Goal: Navigation & Orientation: Find specific page/section

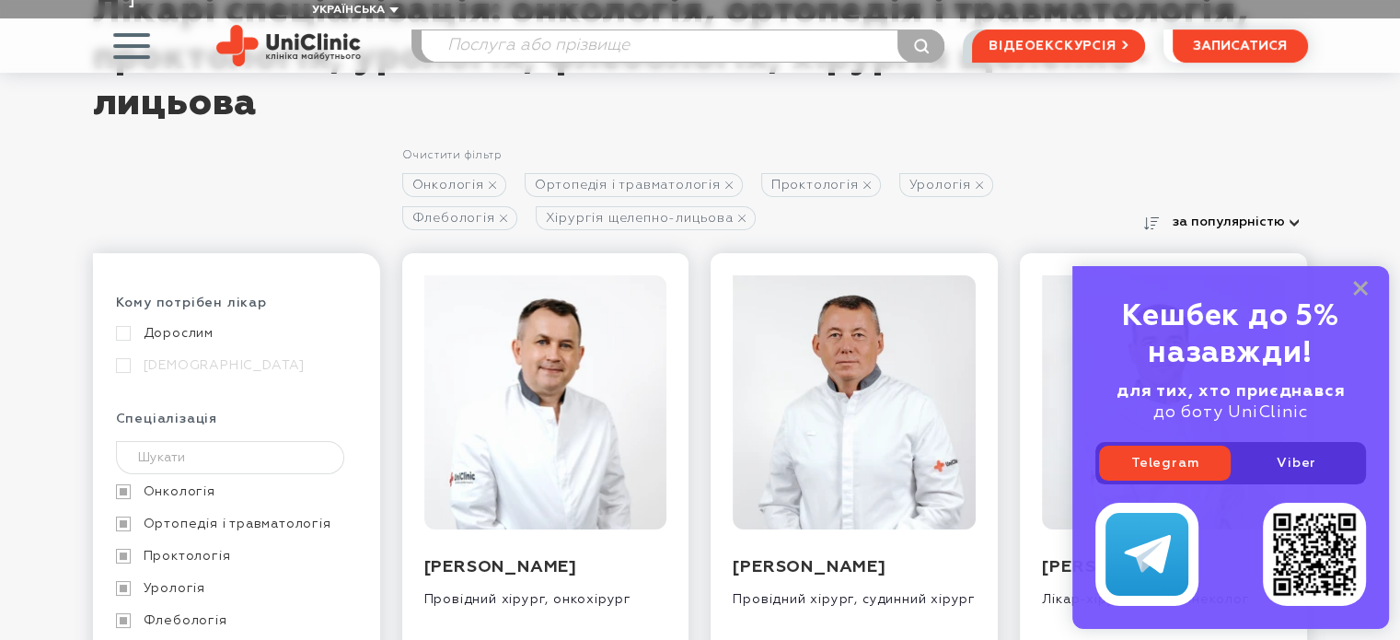
scroll to position [276, 0]
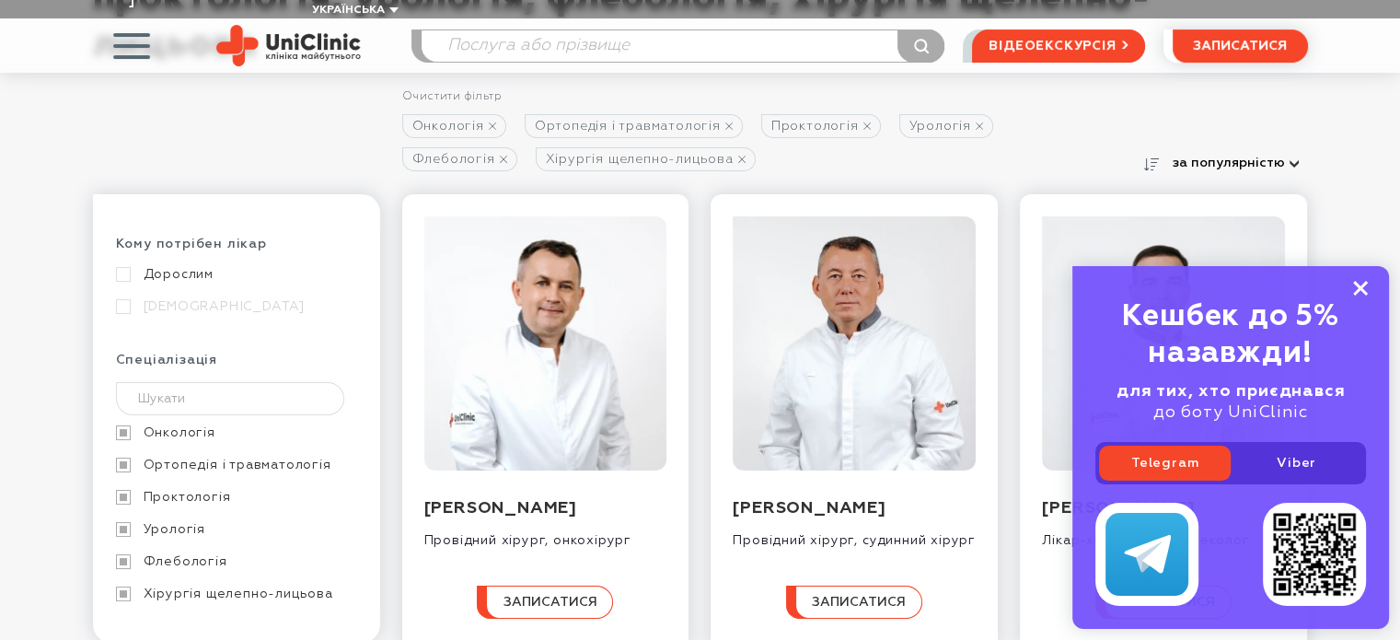
click at [1364, 284] on rect at bounding box center [1360, 288] width 15 height 15
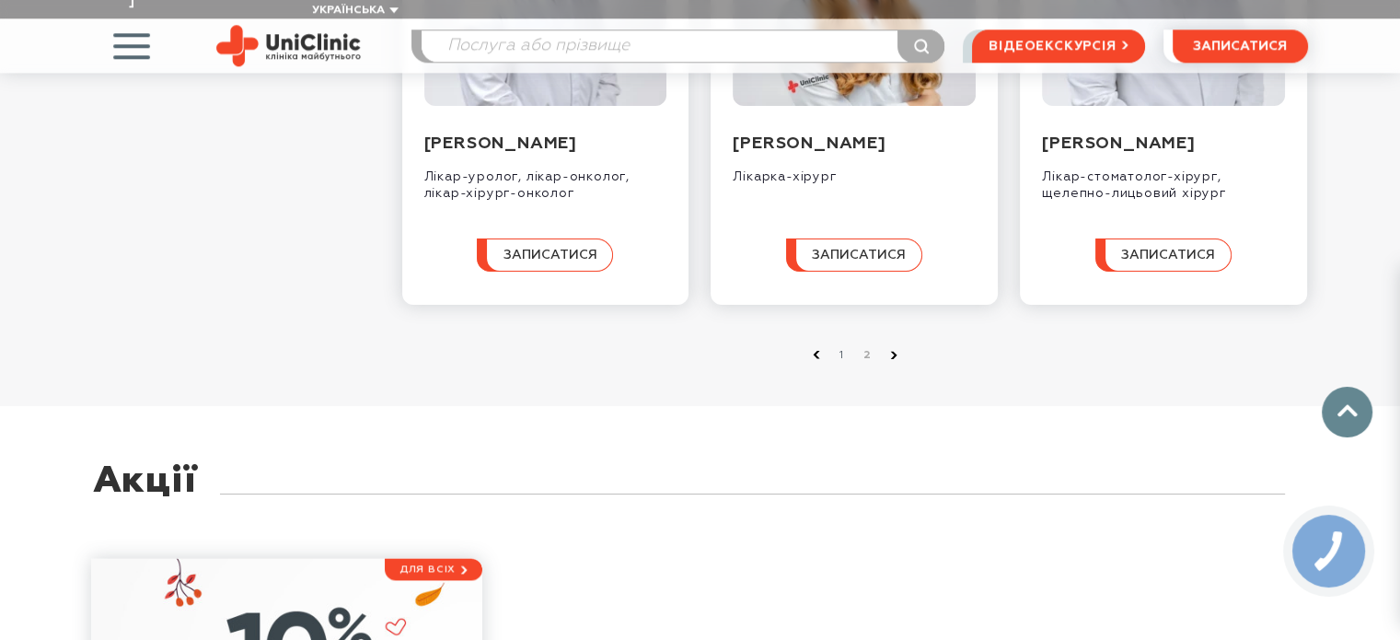
scroll to position [2209, 0]
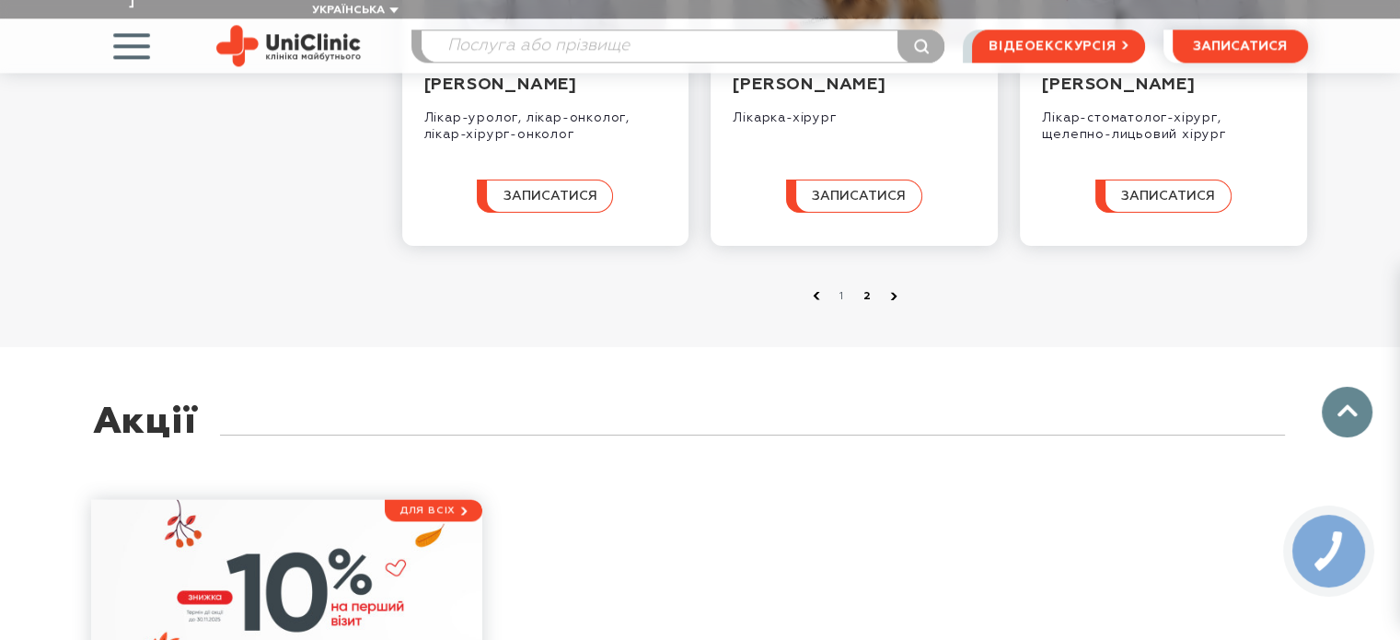
click at [867, 306] on link "2" at bounding box center [868, 296] width 18 height 18
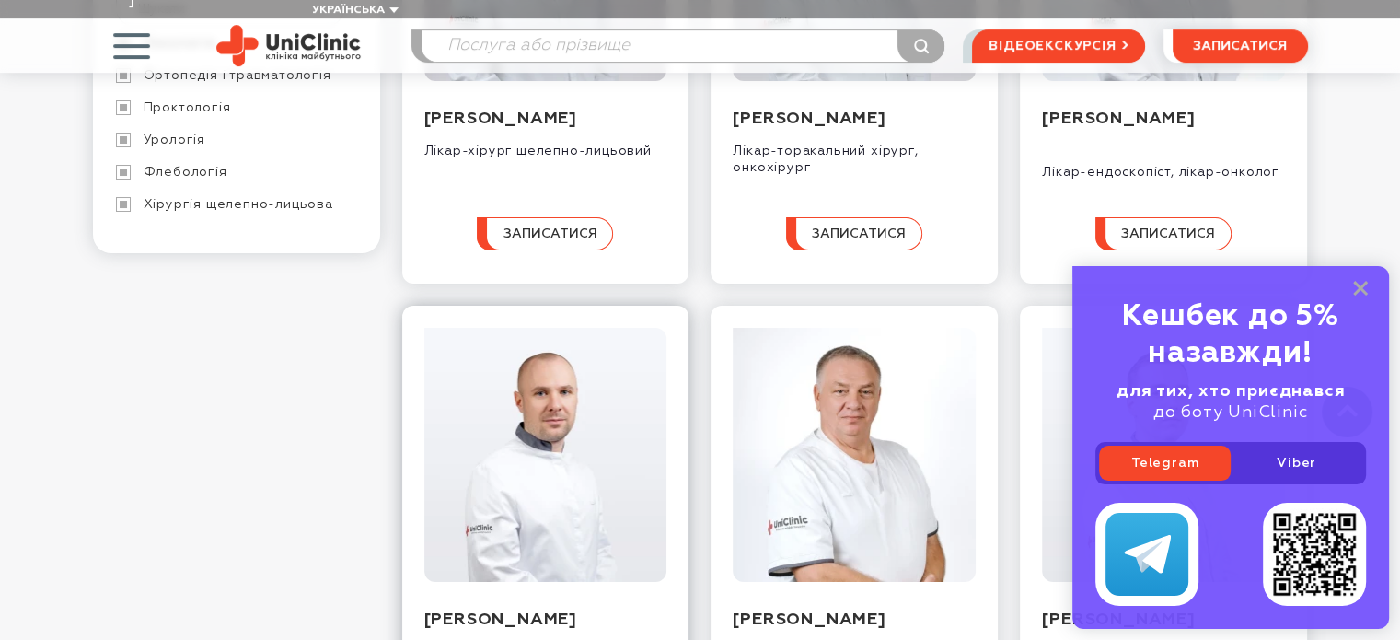
scroll to position [552, 0]
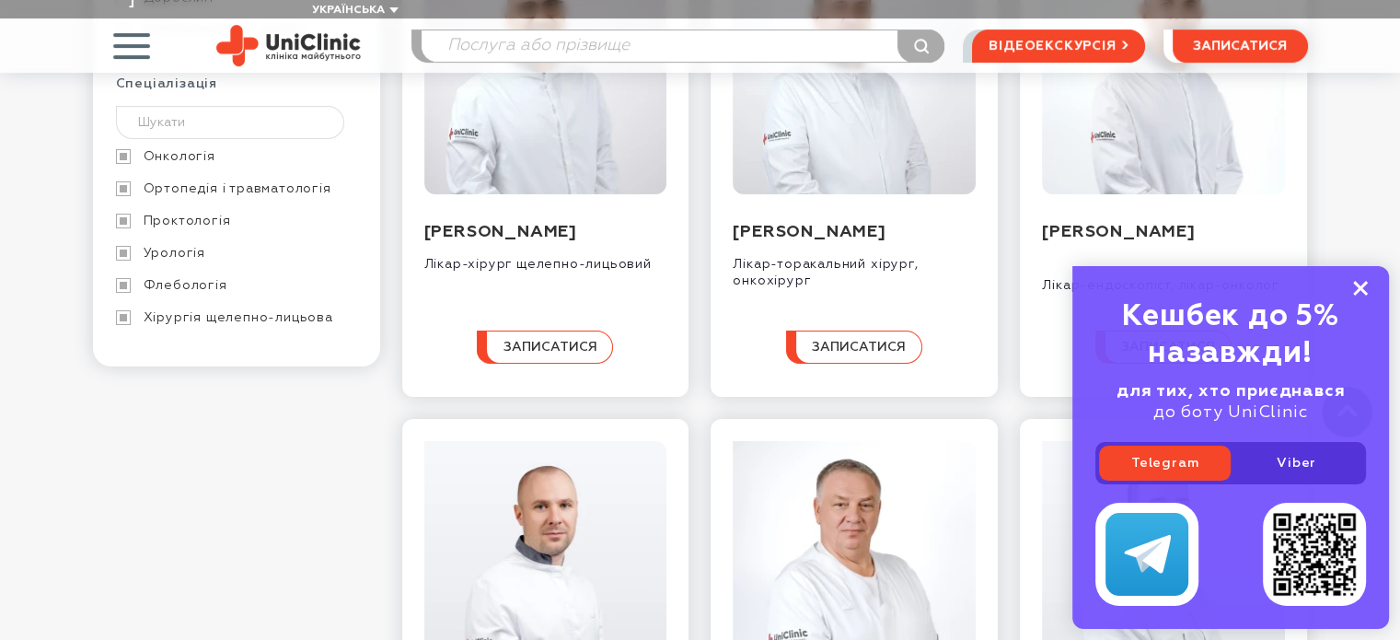
click at [1366, 286] on icon at bounding box center [1360, 289] width 15 height 16
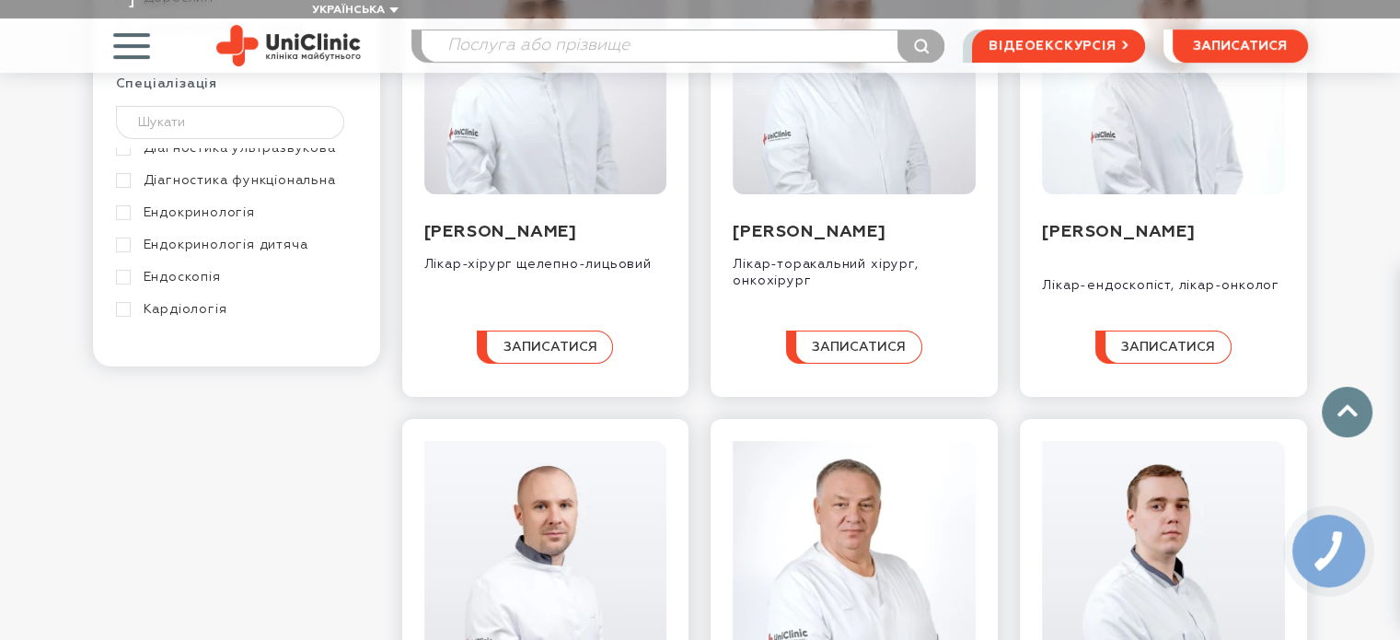
scroll to position [0, 0]
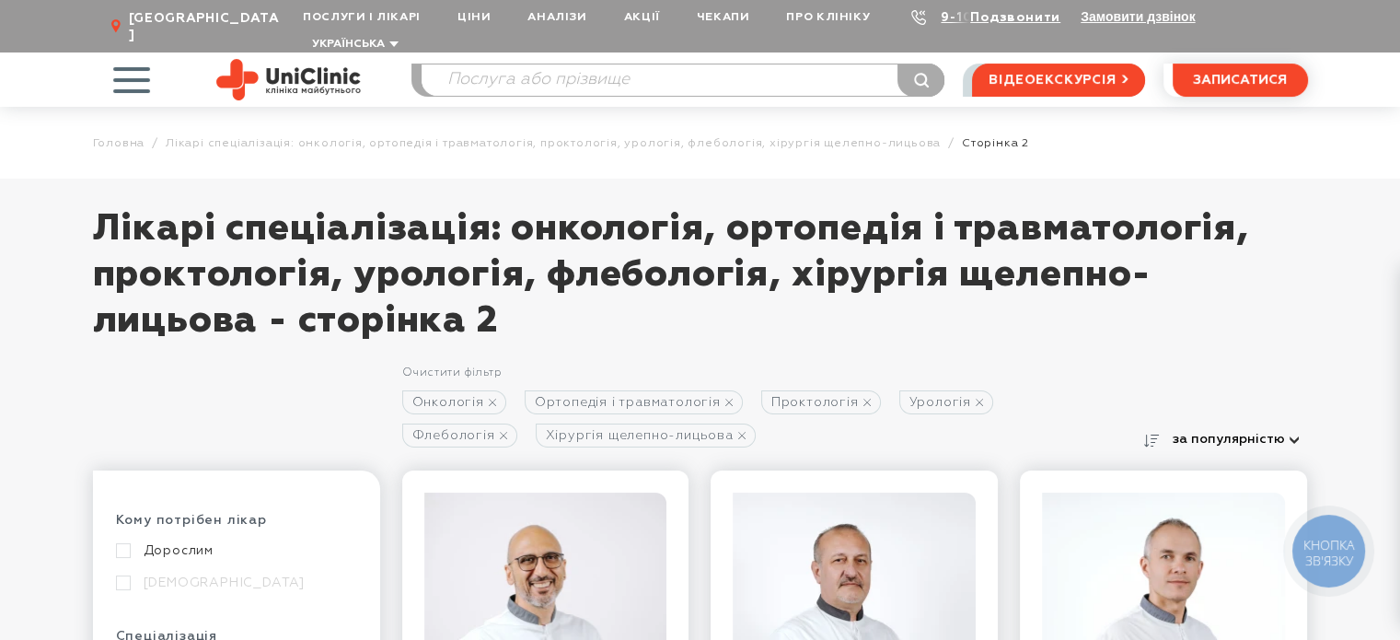
click at [133, 21] on span "[GEOGRAPHIC_DATA]" at bounding box center [206, 26] width 156 height 33
click at [120, 14] on div "[GEOGRAPHIC_DATA]" at bounding box center [198, 26] width 174 height 33
click at [114, 19] on icon at bounding box center [116, 26] width 10 height 15
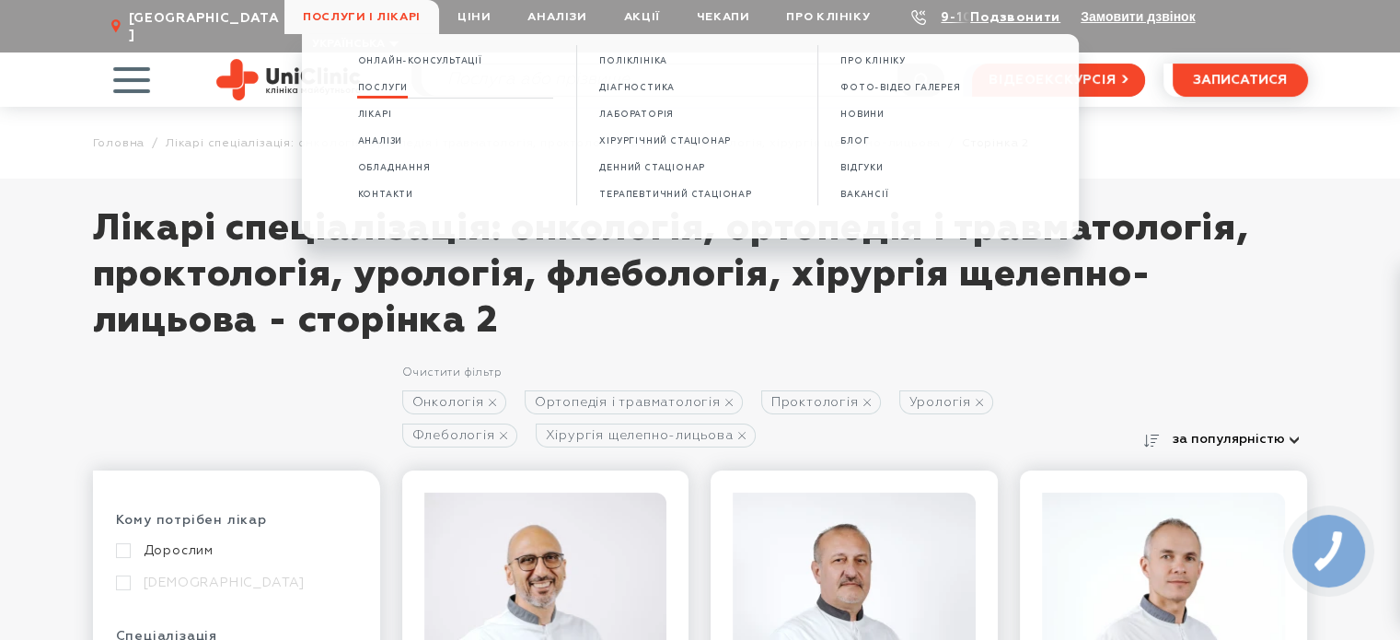
click at [403, 89] on span "Послуги" at bounding box center [382, 88] width 51 height 10
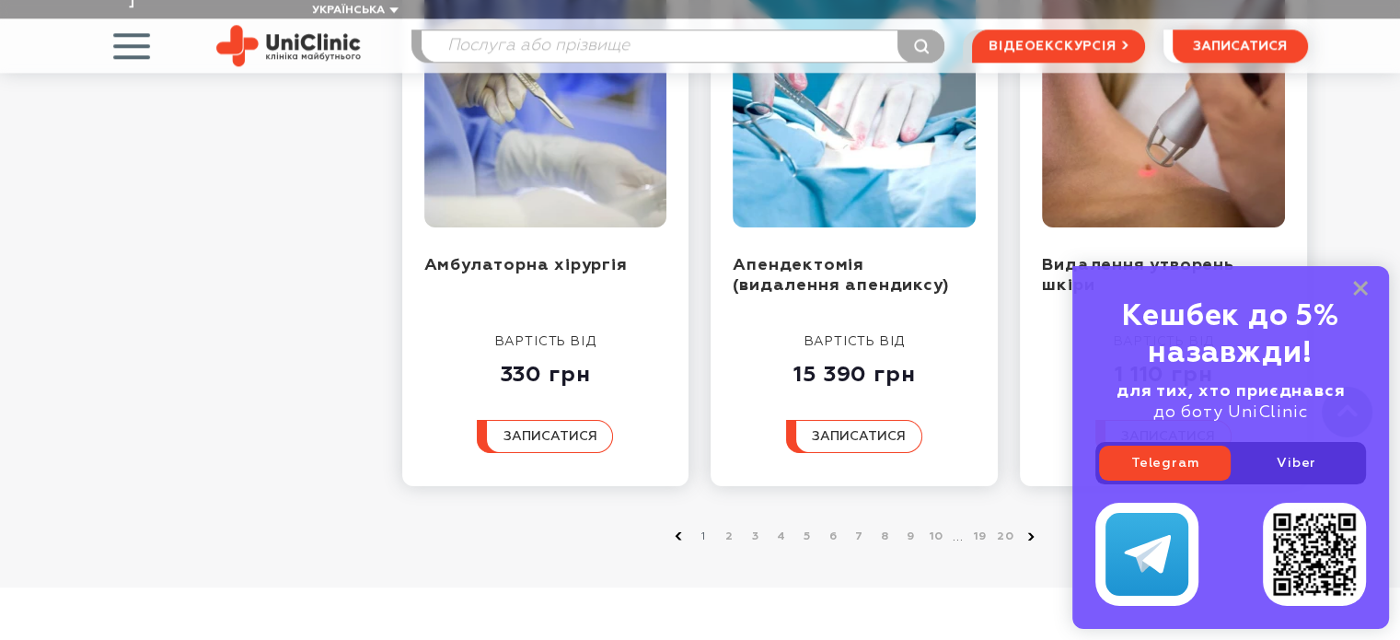
scroll to position [2209, 0]
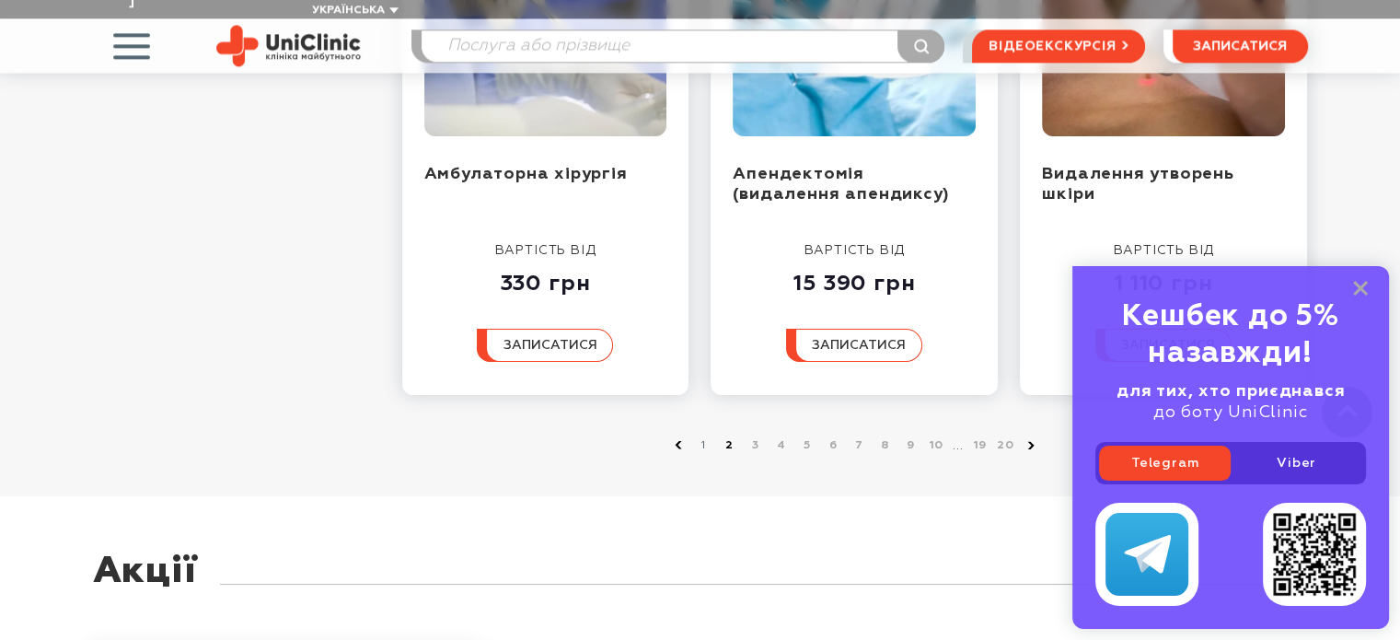
click at [728, 436] on link "2" at bounding box center [730, 445] width 18 height 18
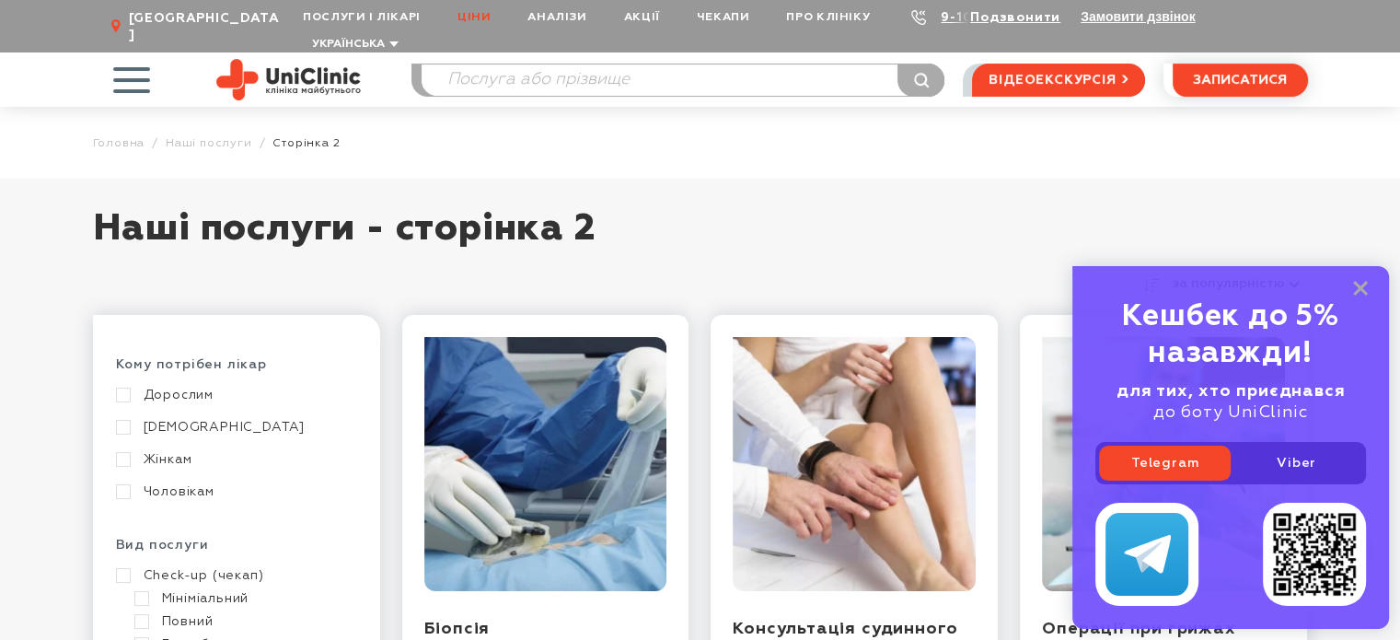
click at [471, 21] on link "Ціни" at bounding box center [474, 17] width 70 height 34
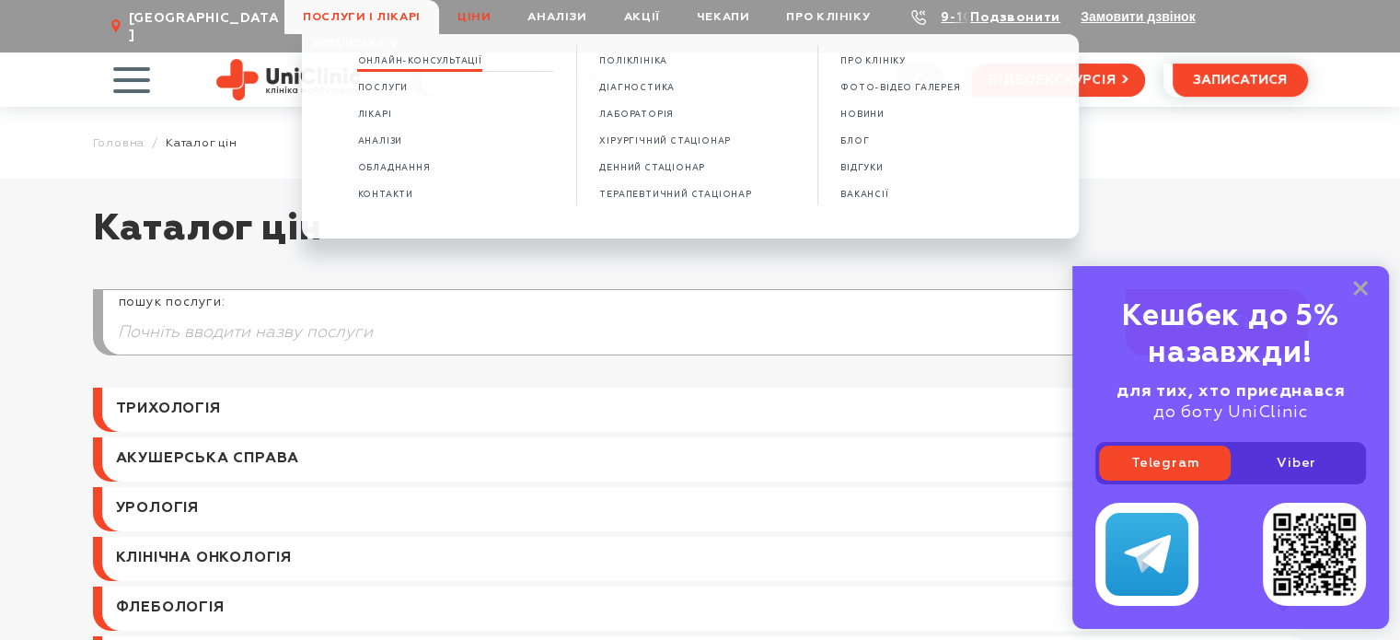
click at [371, 61] on span "Oнлайн-консультації" at bounding box center [419, 61] width 124 height 10
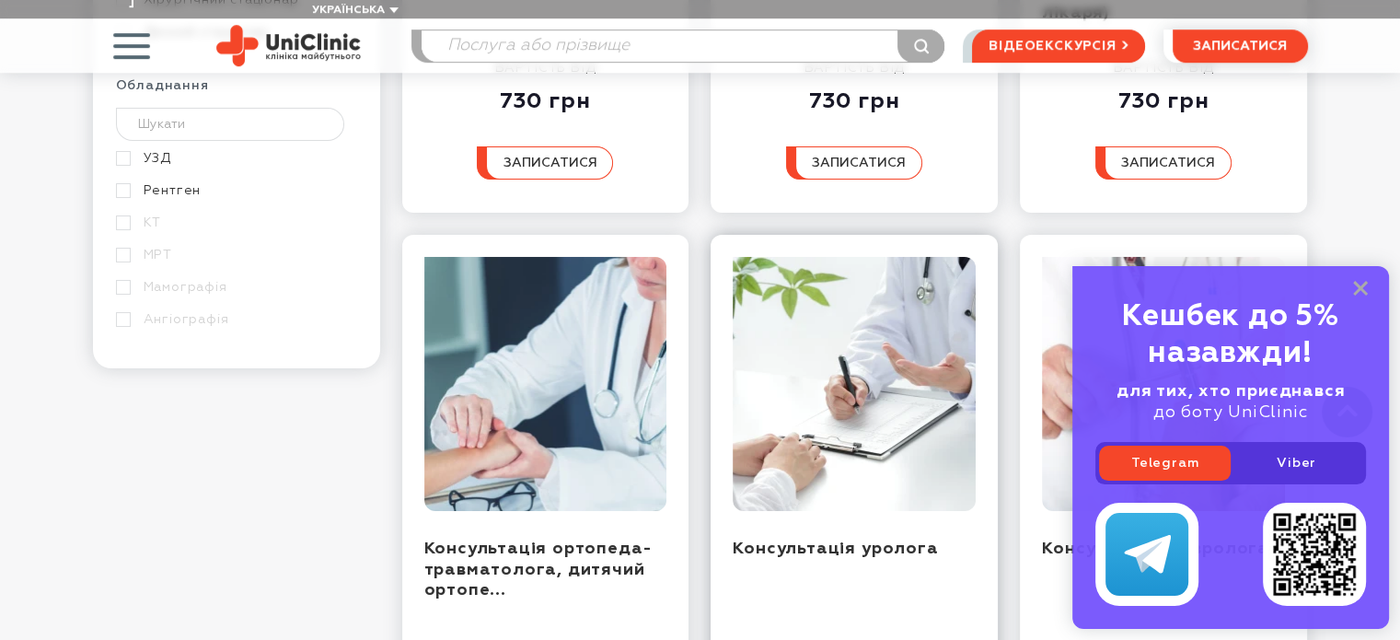
scroll to position [1381, 0]
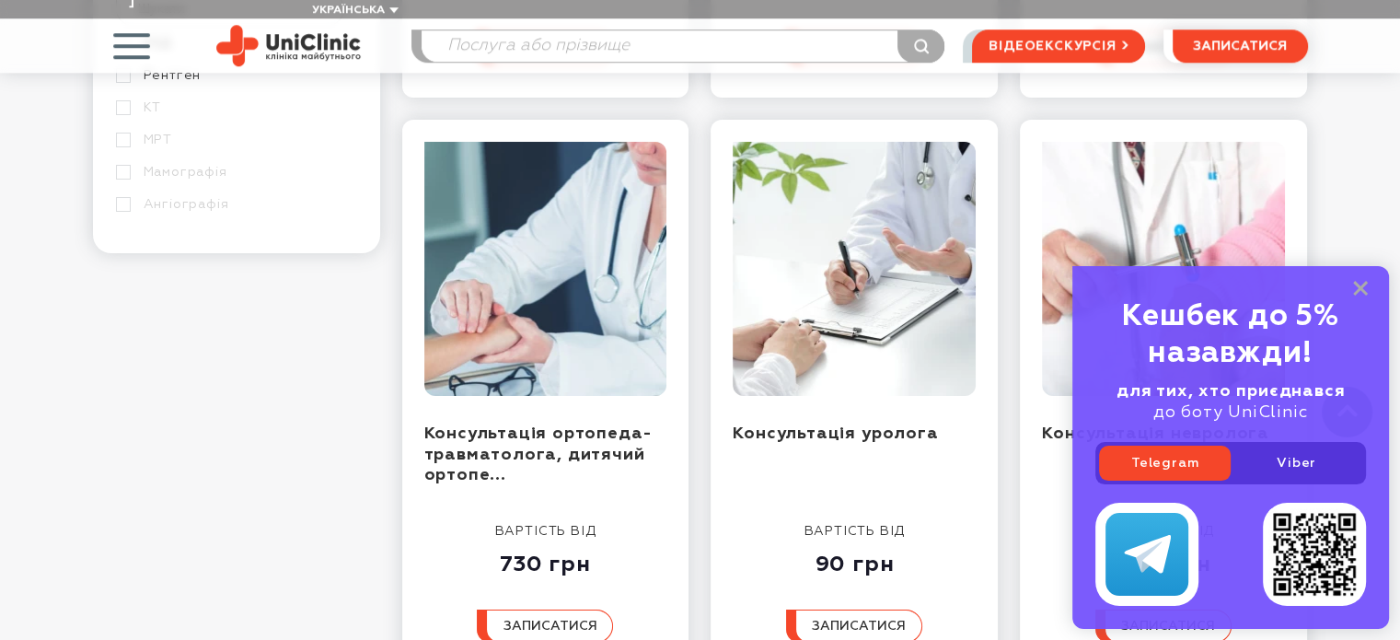
click at [1351, 288] on div "Кешбек до 5% назавжди! для тих, хто приєднався до боту UniClinic Telegram Viber" at bounding box center [1230, 447] width 317 height 363
click at [1355, 294] on rect at bounding box center [1360, 288] width 15 height 15
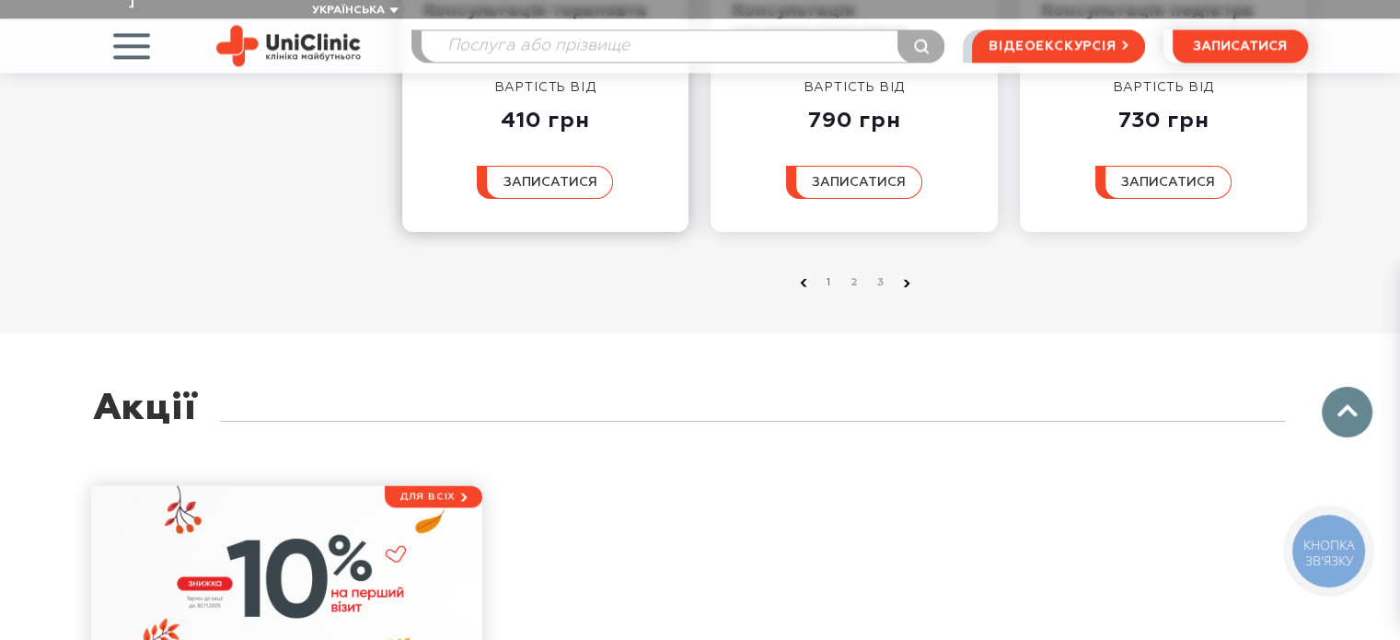
scroll to position [2393, 0]
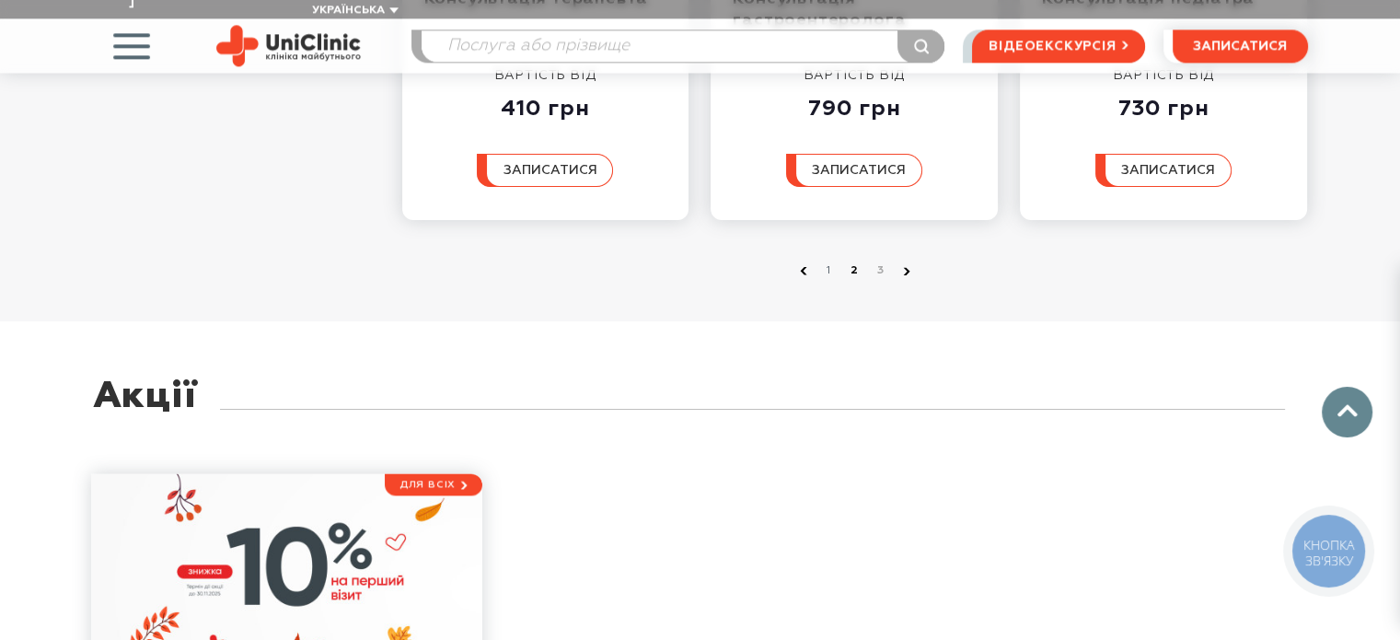
click at [854, 261] on link "2" at bounding box center [855, 270] width 18 height 18
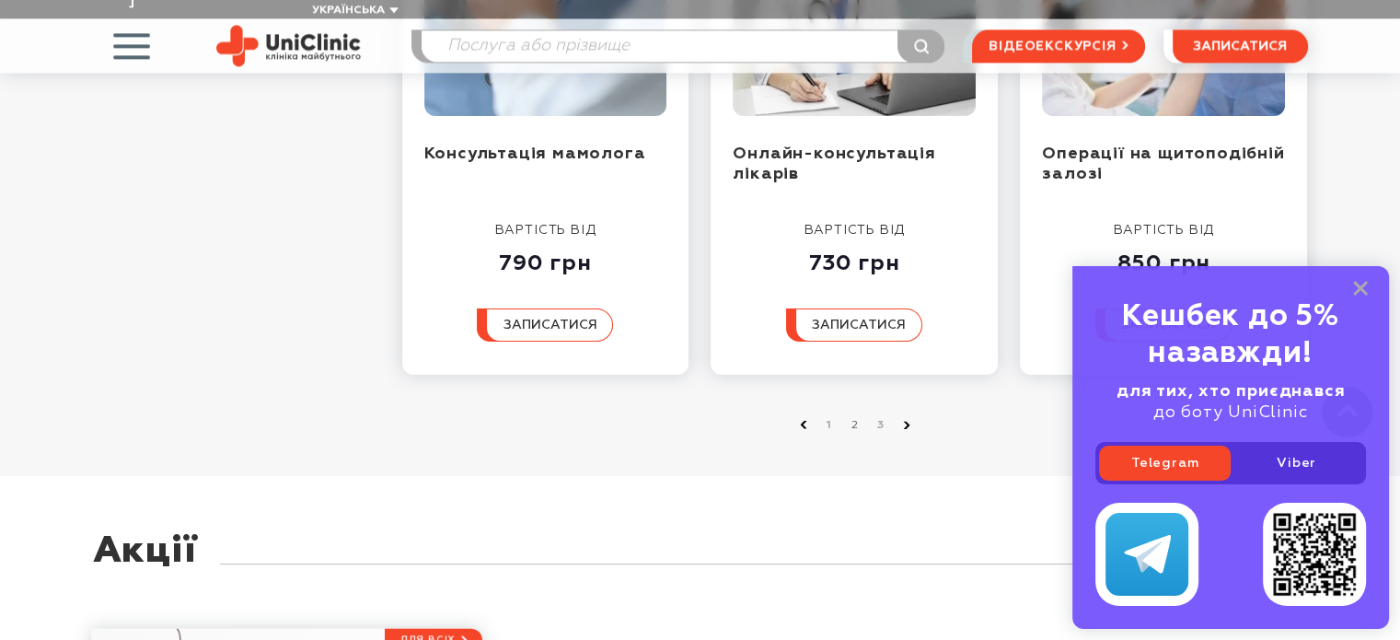
scroll to position [2209, 0]
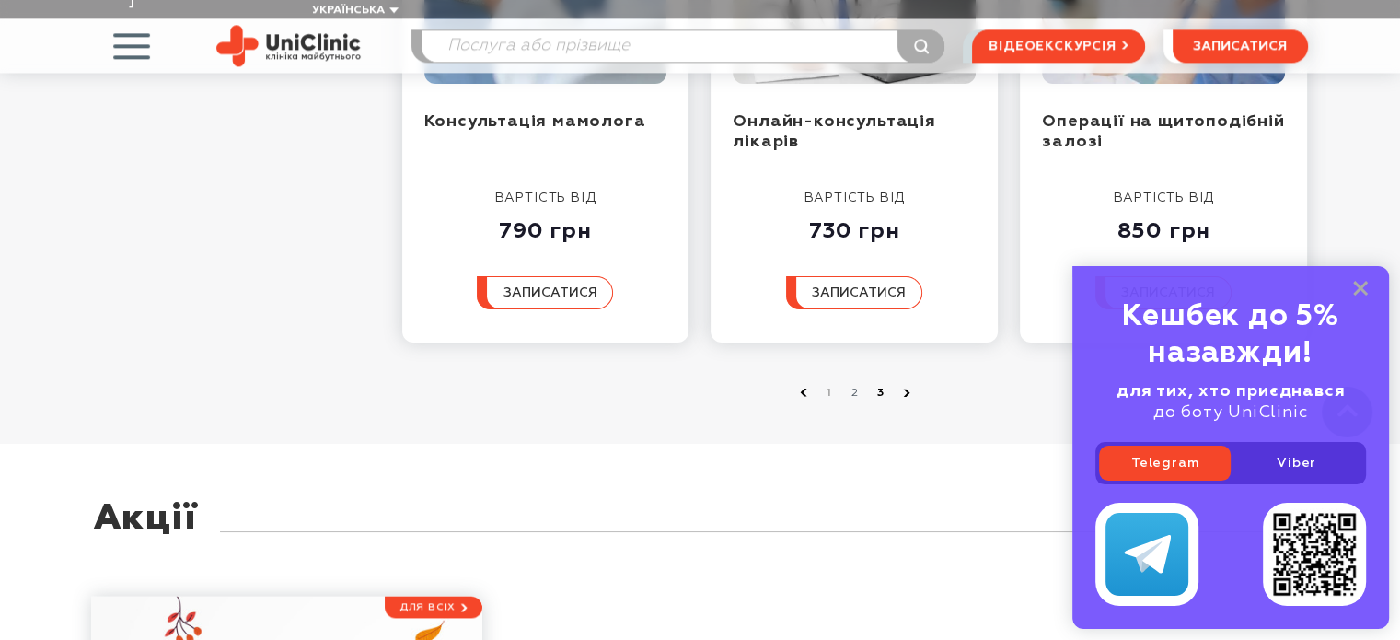
click at [887, 384] on link "3" at bounding box center [881, 393] width 18 height 18
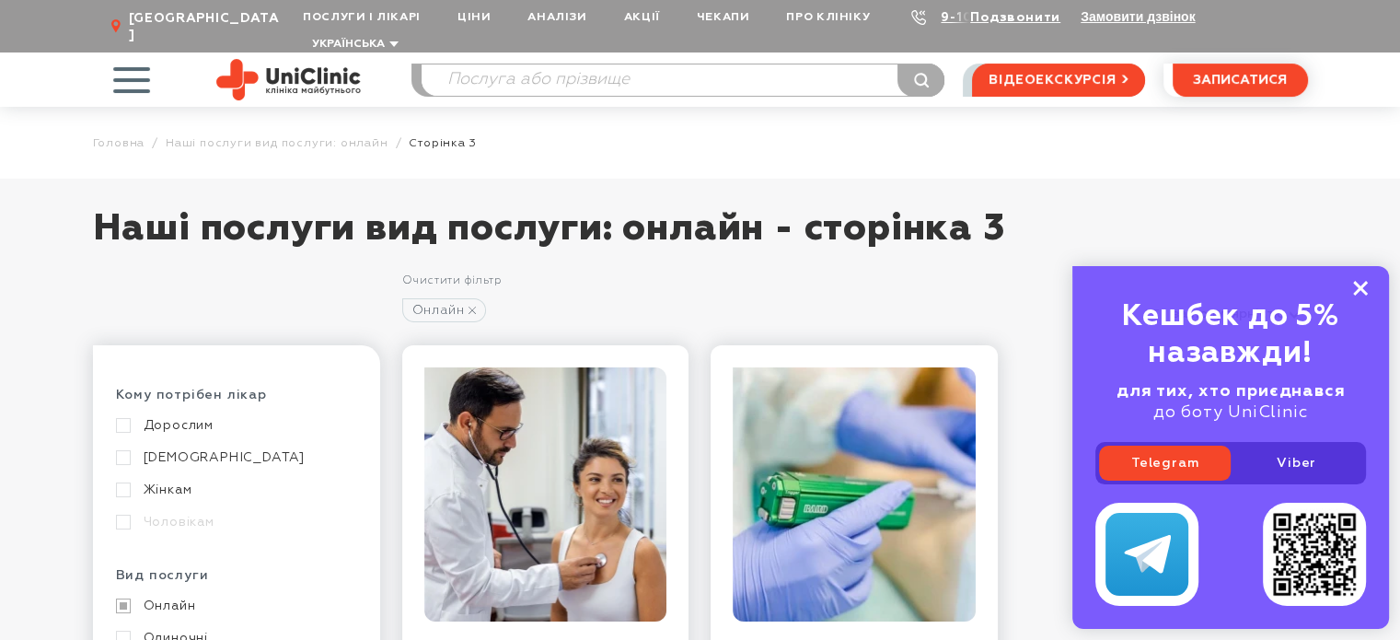
click at [1358, 294] on icon at bounding box center [1360, 289] width 15 height 16
